Goal: Task Accomplishment & Management: Complete application form

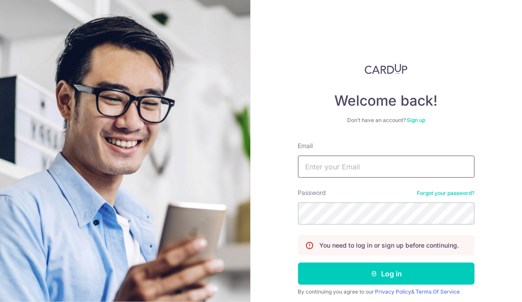
click at [361, 163] on input "Email" at bounding box center [386, 166] width 177 height 22
type input "saintichang@yahoo.com"
click at [298, 262] on button "Log in" at bounding box center [386, 273] width 177 height 22
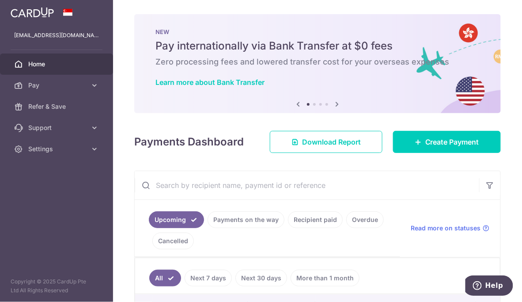
click at [263, 221] on link "Payments on the way" at bounding box center [246, 219] width 77 height 17
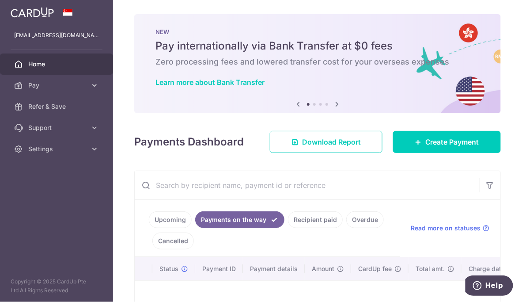
scroll to position [116, 0]
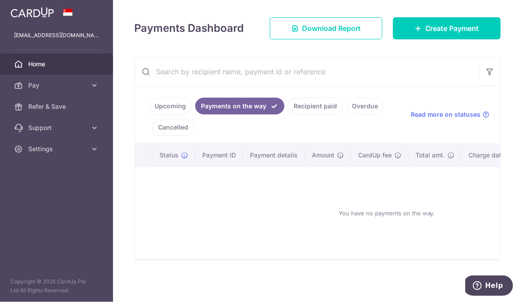
click at [314, 105] on link "Recipient paid" at bounding box center [315, 106] width 55 height 17
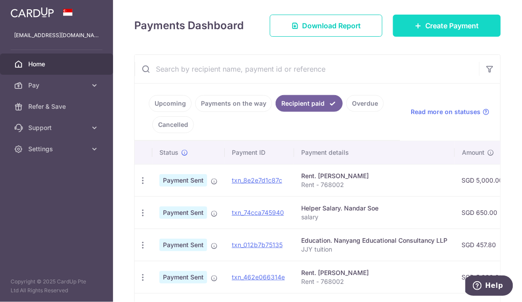
click at [454, 25] on span "Create Payment" at bounding box center [452, 25] width 54 height 11
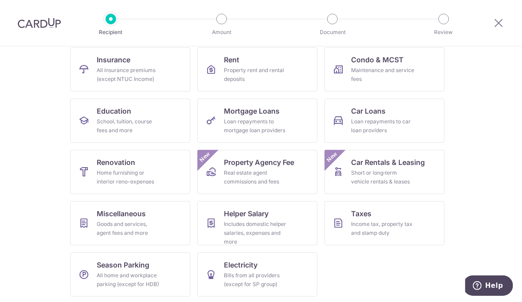
scroll to position [93, 0]
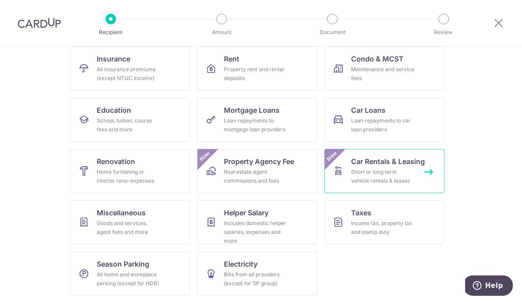
click at [355, 163] on span "Car Rentals & Leasing" at bounding box center [388, 161] width 74 height 11
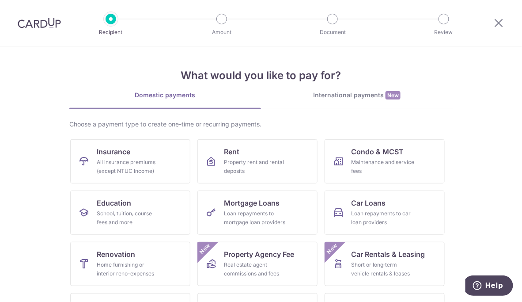
scroll to position [93, 0]
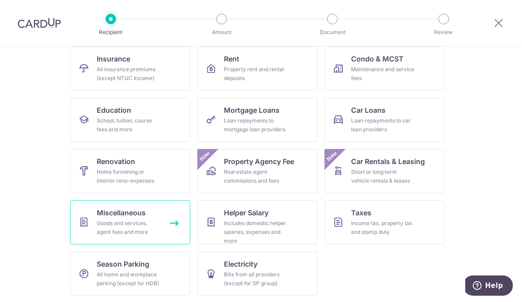
click at [126, 226] on div "Goods and services, agent fees and more" at bounding box center [129, 228] width 64 height 18
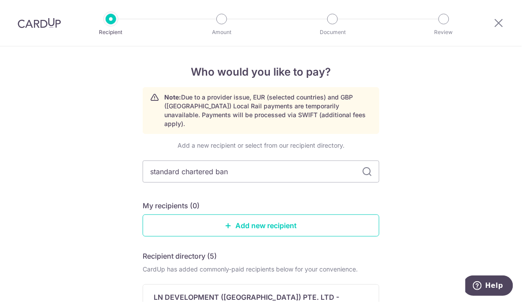
type input "standard chartered bank"
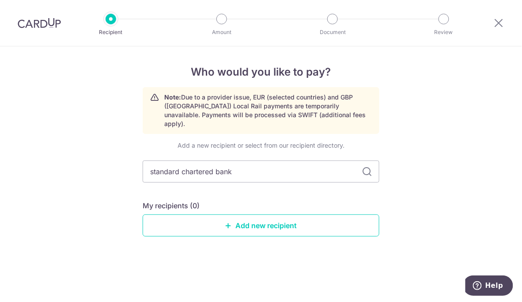
click at [369, 166] on icon at bounding box center [367, 171] width 11 height 11
click at [228, 222] on icon at bounding box center [228, 225] width 7 height 7
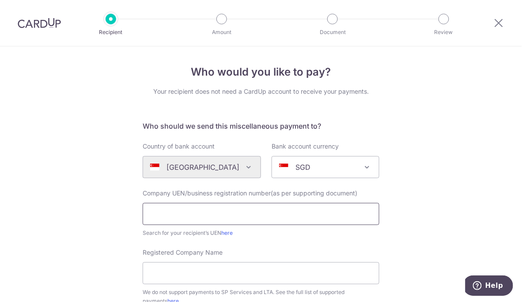
click at [252, 217] on input "text" at bounding box center [261, 214] width 237 height 22
click at [292, 267] on input "Registered Company Name" at bounding box center [261, 273] width 237 height 22
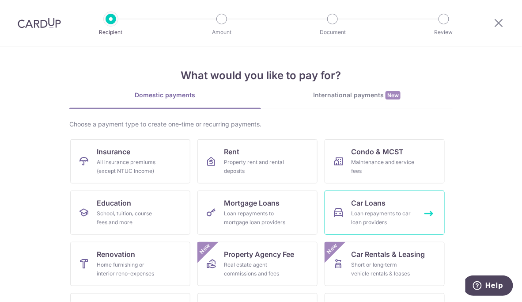
click at [389, 210] on div "Loan repayments to car loan providers" at bounding box center [383, 218] width 64 height 18
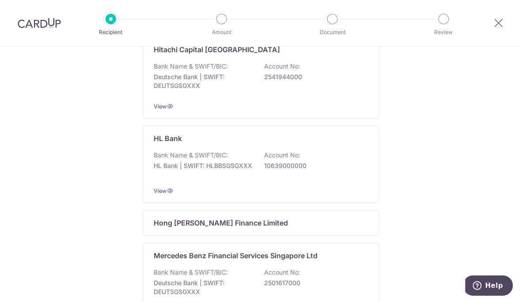
scroll to position [670, 0]
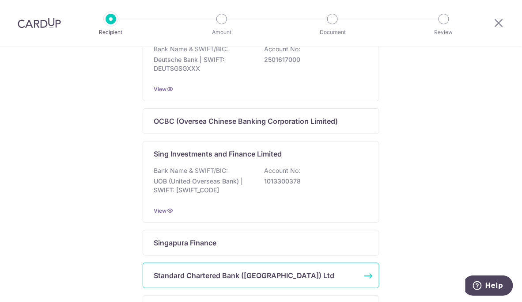
click at [295, 278] on div "Standard Chartered Bank ([GEOGRAPHIC_DATA]) Ltd" at bounding box center [256, 275] width 204 height 11
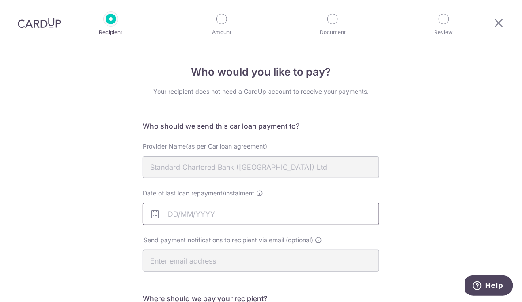
click at [166, 213] on input "Date of last loan repayment/instalment" at bounding box center [261, 214] width 237 height 22
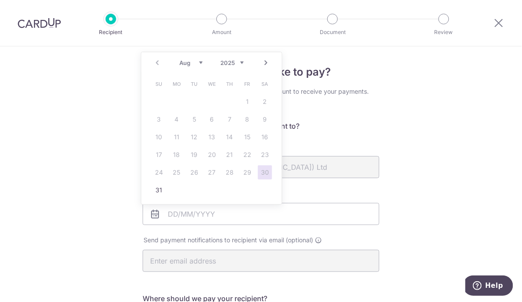
click at [241, 62] on select "2025 2026 2027 2028 2029 2030 2031 2032 2033 2034 2035" at bounding box center [231, 62] width 23 height 7
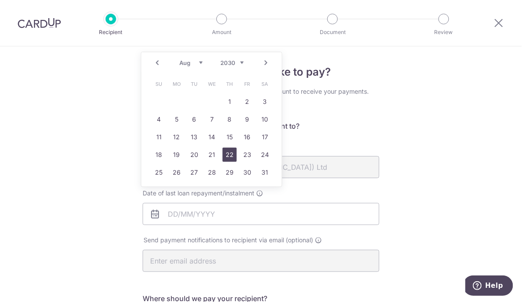
click at [233, 149] on link "22" at bounding box center [230, 155] width 14 height 14
type input "[DATE]"
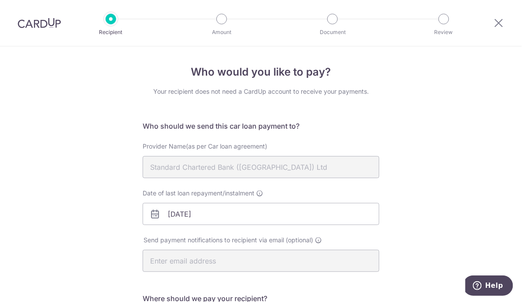
click at [424, 246] on div "Who would you like to pay? Your recipient does not need a CardUp account to rec…" at bounding box center [261, 288] width 522 height 485
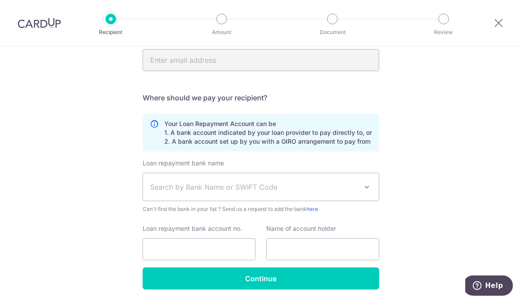
scroll to position [215, 0]
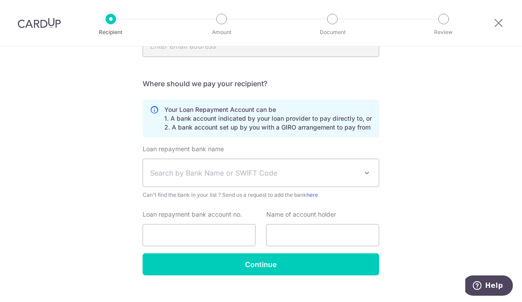
click at [306, 168] on span "Search by Bank Name or SWIFT Code" at bounding box center [254, 172] width 208 height 11
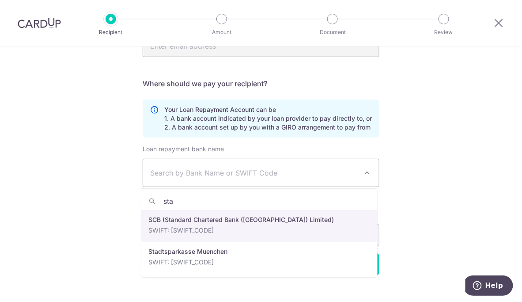
type input "stan"
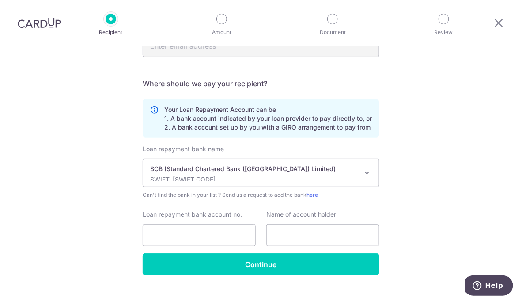
select select "14"
click at [214, 239] on input "Loan repayment bank account no." at bounding box center [199, 235] width 113 height 22
type input "9702222802120354"
click at [284, 242] on input "text" at bounding box center [322, 235] width 113 height 22
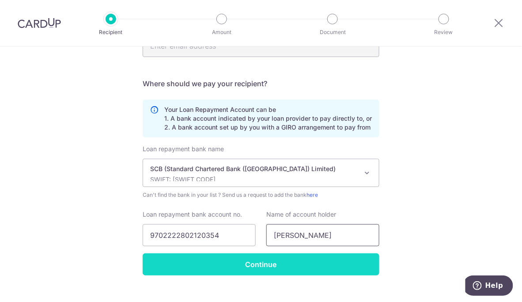
type input "Chang Lu-Wen Rachel"
click at [266, 258] on input "Continue" at bounding box center [261, 264] width 237 height 22
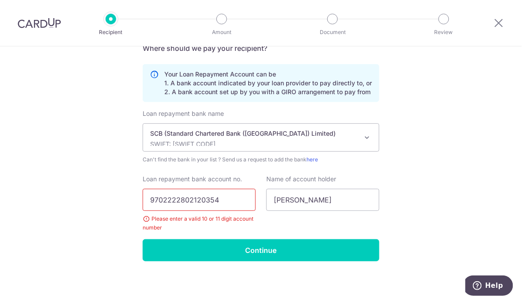
click at [147, 199] on input "9702222802120354" at bounding box center [199, 200] width 113 height 22
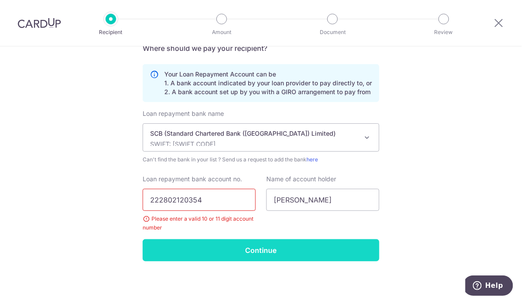
type input "222802120354"
click at [188, 248] on input "Continue" at bounding box center [261, 250] width 237 height 22
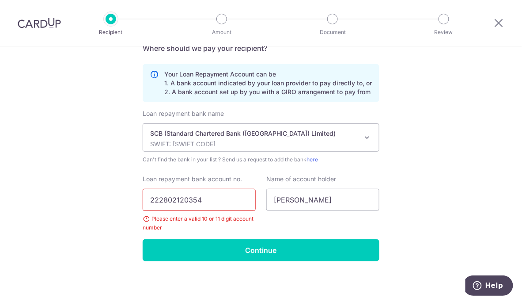
click at [147, 198] on input "222802120354" at bounding box center [199, 200] width 113 height 22
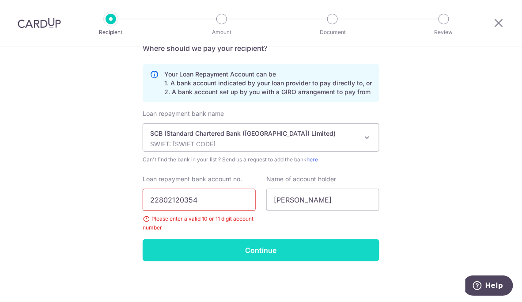
type input "22802120354"
click at [227, 239] on input "Continue" at bounding box center [261, 250] width 237 height 22
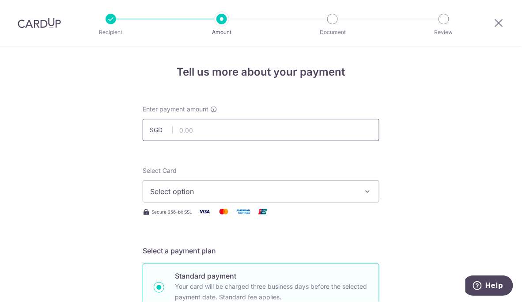
click at [230, 138] on input "text" at bounding box center [261, 130] width 237 height 22
type input "5"
type input "953.00"
click at [371, 190] on button "Select option" at bounding box center [261, 191] width 237 height 22
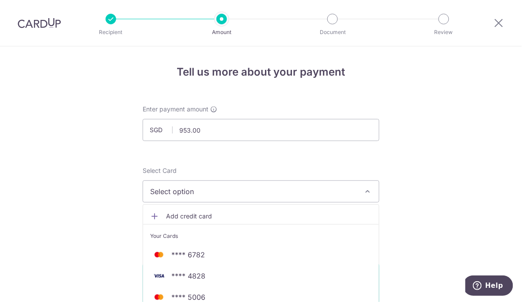
scroll to position [223, 0]
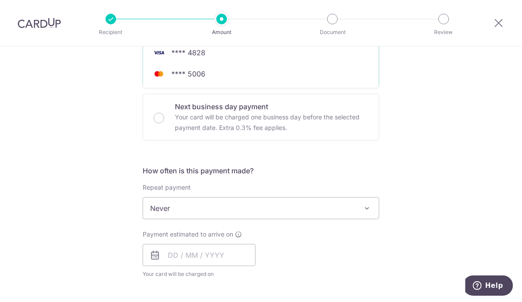
click at [226, 74] on span "**** 5006" at bounding box center [261, 73] width 222 height 11
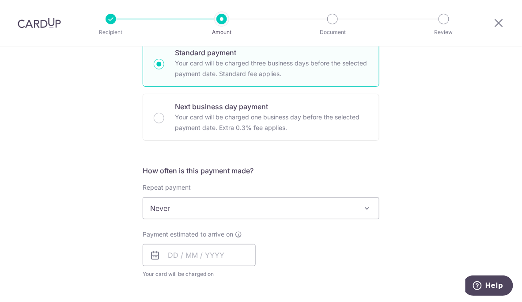
scroll to position [18, 0]
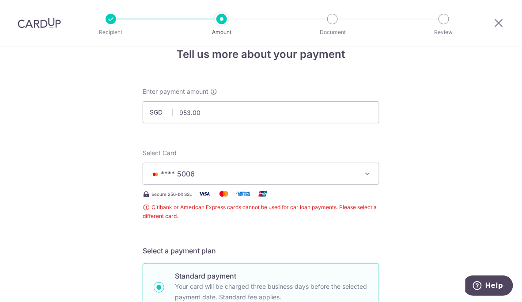
click at [368, 175] on icon "button" at bounding box center [367, 173] width 9 height 9
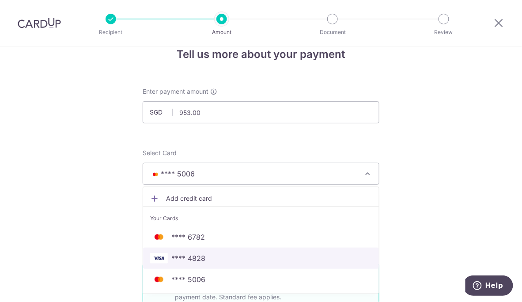
click at [246, 260] on span "**** 4828" at bounding box center [261, 258] width 222 height 11
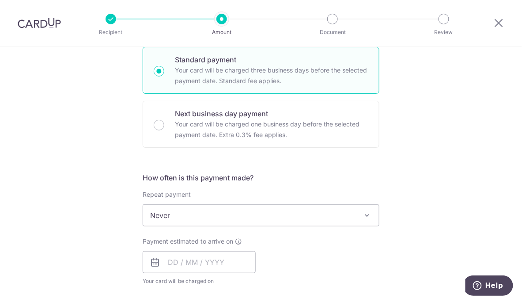
scroll to position [217, 0]
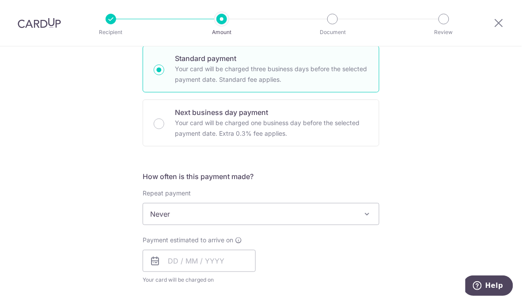
click at [367, 215] on span at bounding box center [367, 213] width 11 height 11
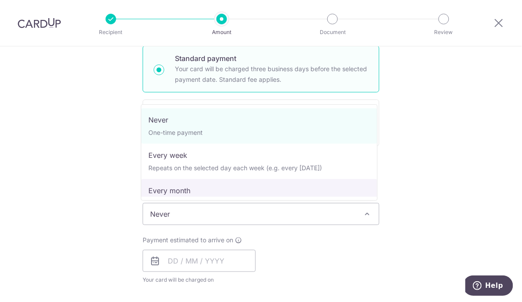
select select "3"
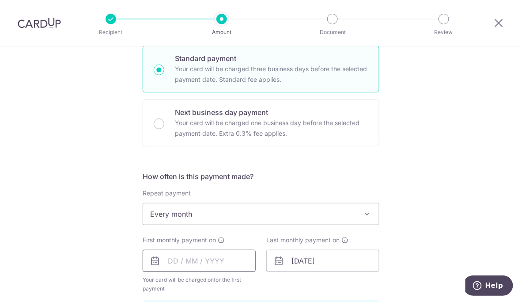
click at [168, 258] on input "text" at bounding box center [199, 261] width 113 height 22
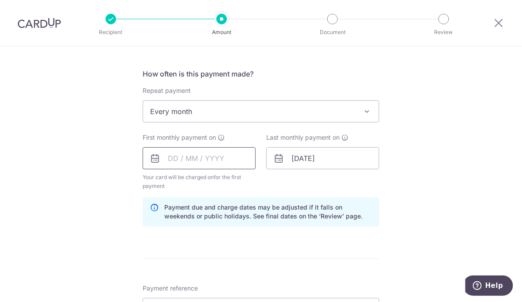
scroll to position [325, 0]
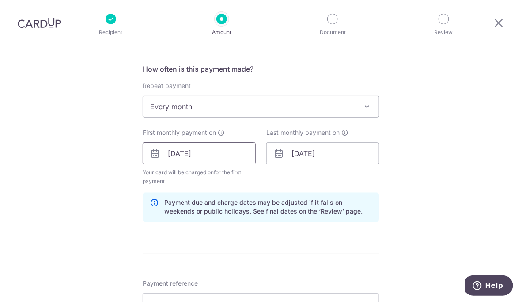
type input "22/09/2025"
click at [340, 173] on div "Last monthly payment on 22/08/2030" at bounding box center [323, 156] width 124 height 57
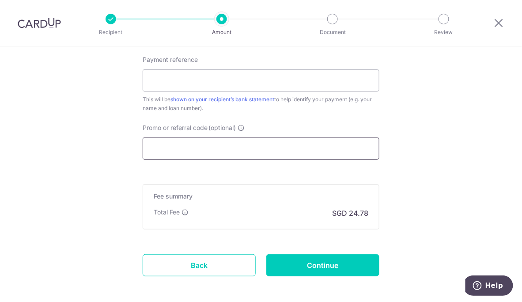
click at [286, 147] on input "Promo or referral code (optional)" at bounding box center [261, 148] width 237 height 22
click at [247, 150] on input "Promo or referral code (optional)" at bounding box center [261, 148] width 237 height 22
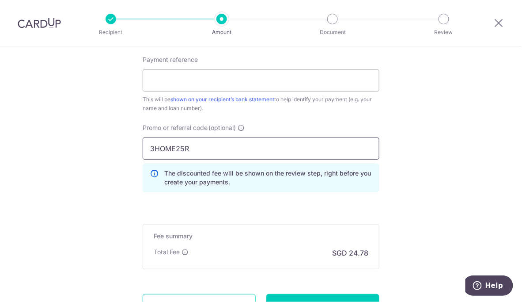
type input "3HOME25R"
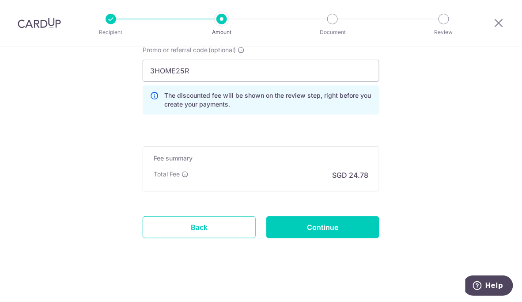
scroll to position [627, 0]
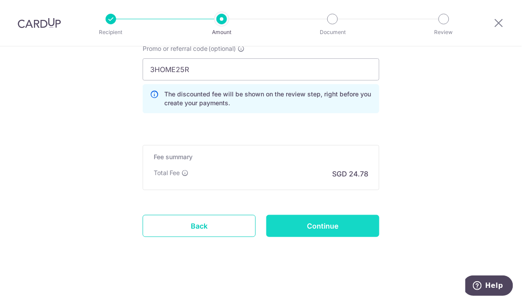
click at [332, 227] on input "Continue" at bounding box center [322, 226] width 113 height 22
type input "Create Schedule"
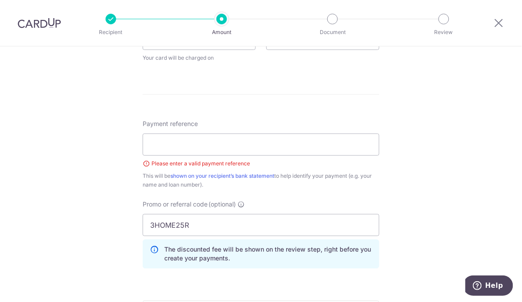
scroll to position [428, 0]
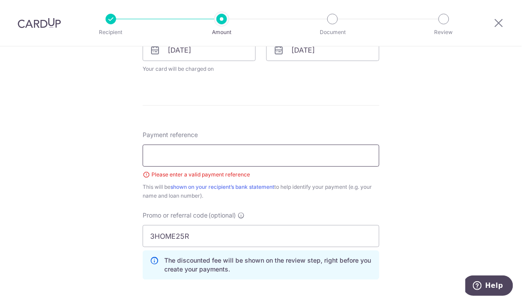
click at [227, 161] on input "Payment reference" at bounding box center [261, 155] width 237 height 22
type input "Merc loan"
click at [486, 190] on div "Tell us more about your payment Enter payment amount SGD 953.00 953.00 Select C…" at bounding box center [261, 43] width 522 height 851
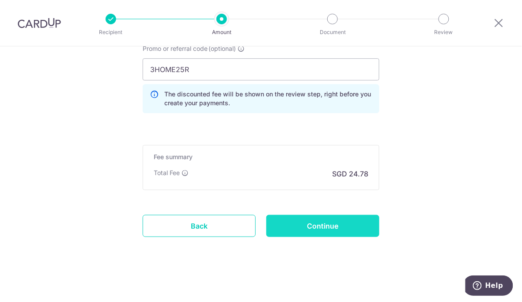
click at [351, 231] on input "Continue" at bounding box center [322, 226] width 113 height 22
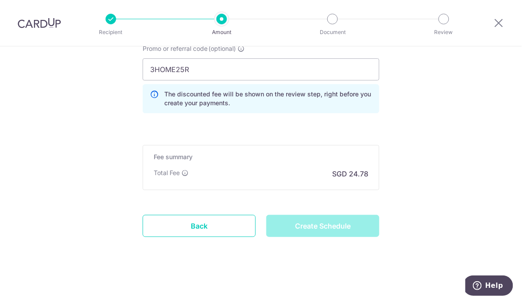
type input "Create Schedule"
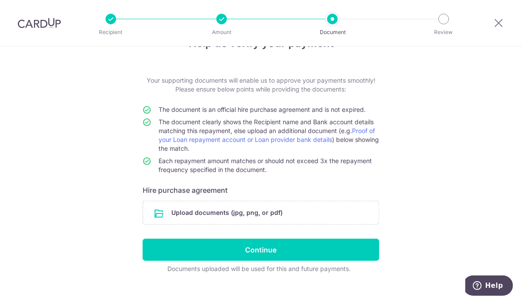
scroll to position [41, 0]
